Goal: Check status

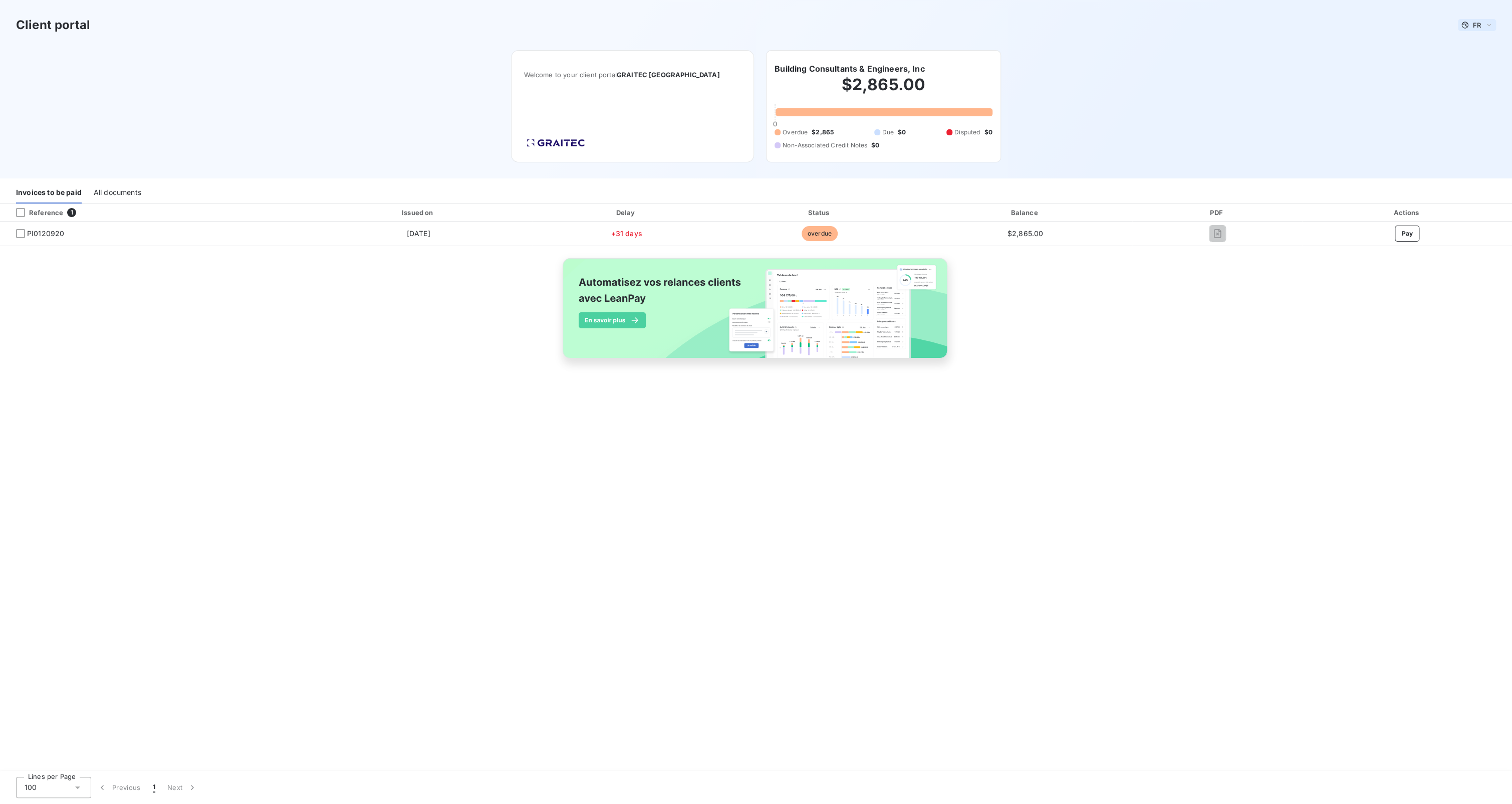
click at [1486, 25] on icon at bounding box center [1489, 25] width 8 height 10
click at [1481, 67] on span "English" at bounding box center [1478, 65] width 23 height 9
click at [730, 237] on td "overdue" at bounding box center [819, 233] width 197 height 24
click at [50, 234] on span "PI0120920" at bounding box center [45, 233] width 37 height 10
click at [111, 195] on div "All documents" at bounding box center [117, 193] width 48 height 21
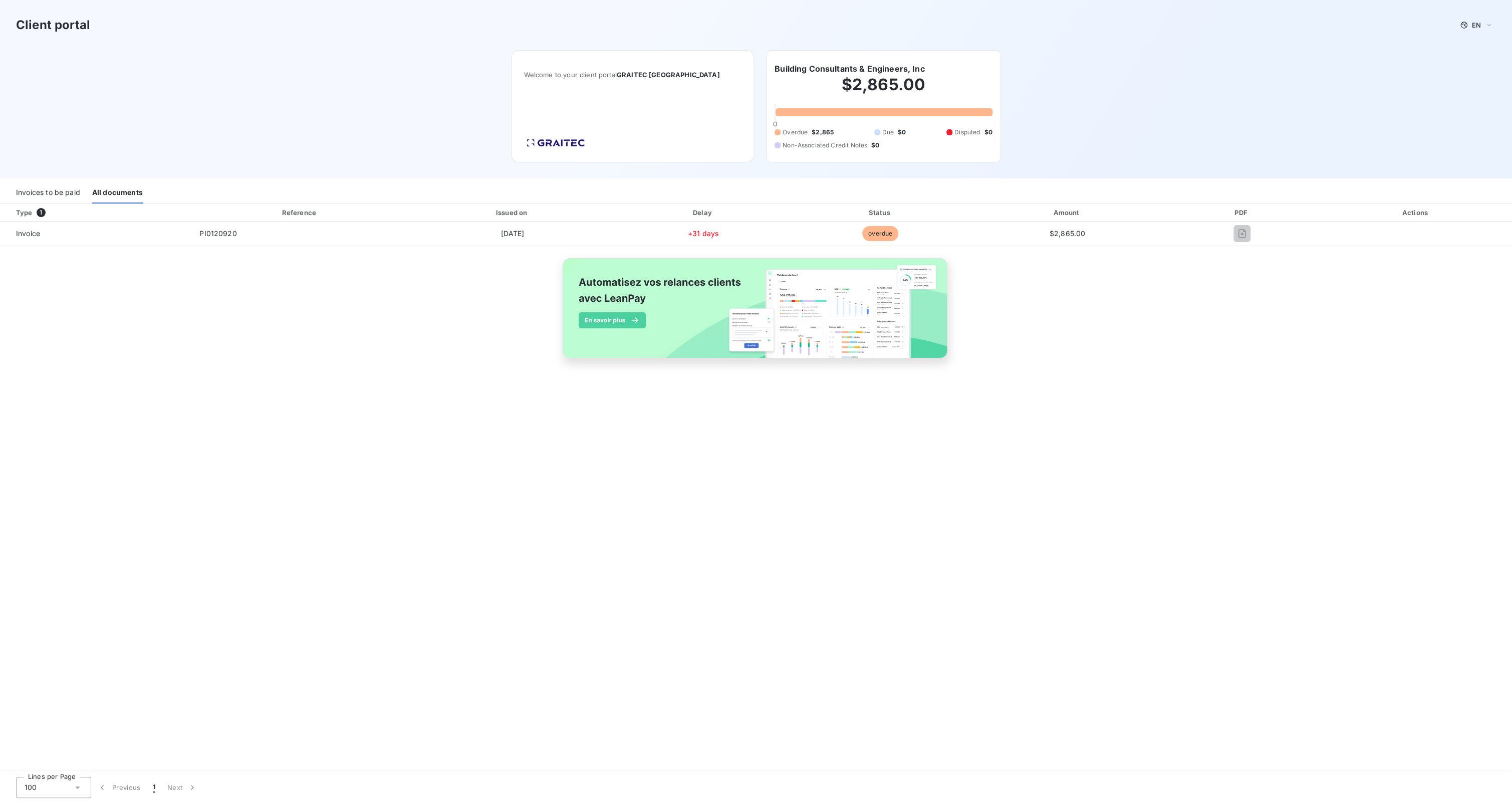
click at [1065, 226] on td "$2,865.00" at bounding box center [1066, 233] width 193 height 24
click at [736, 238] on td "+31 days" at bounding box center [703, 233] width 173 height 24
